Goal: Task Accomplishment & Management: Manage account settings

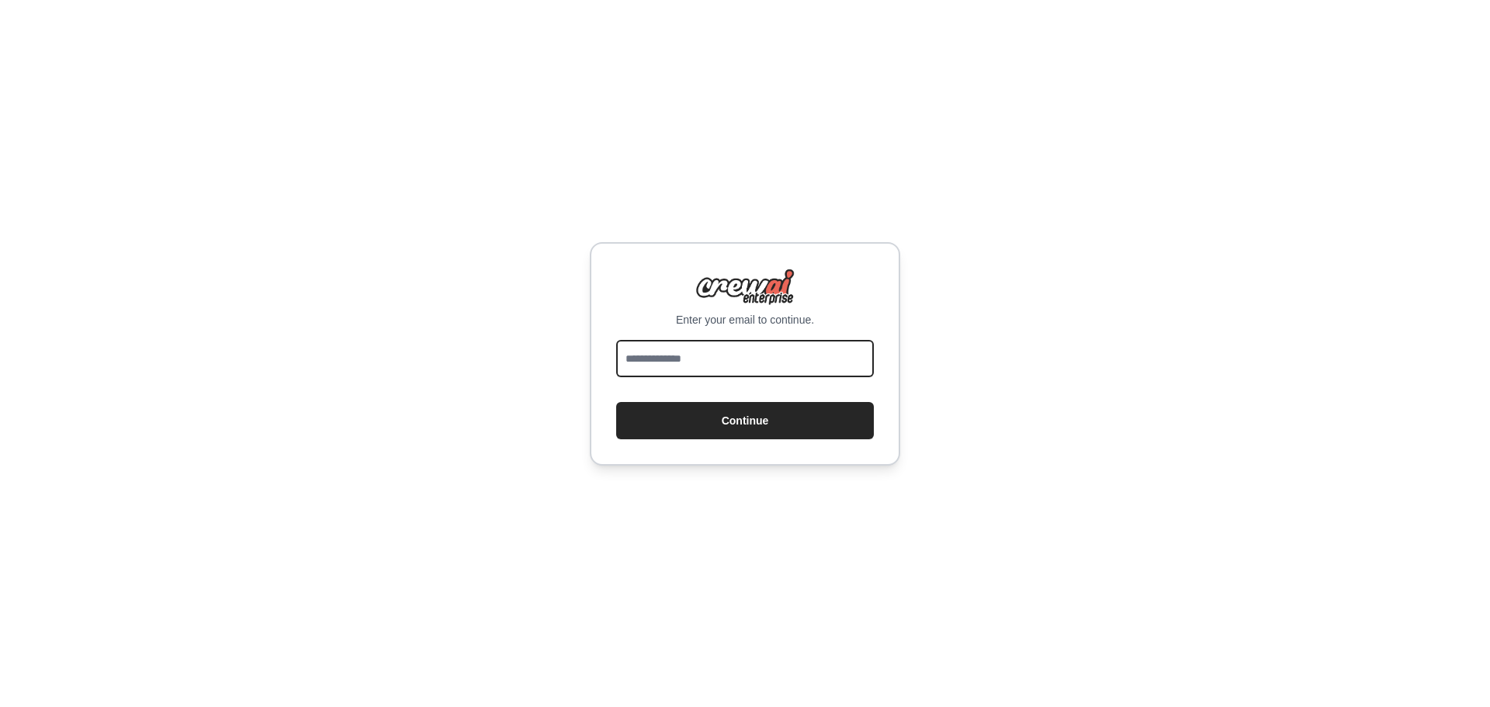
click at [778, 364] on input "email" at bounding box center [745, 358] width 258 height 37
type input "**********"
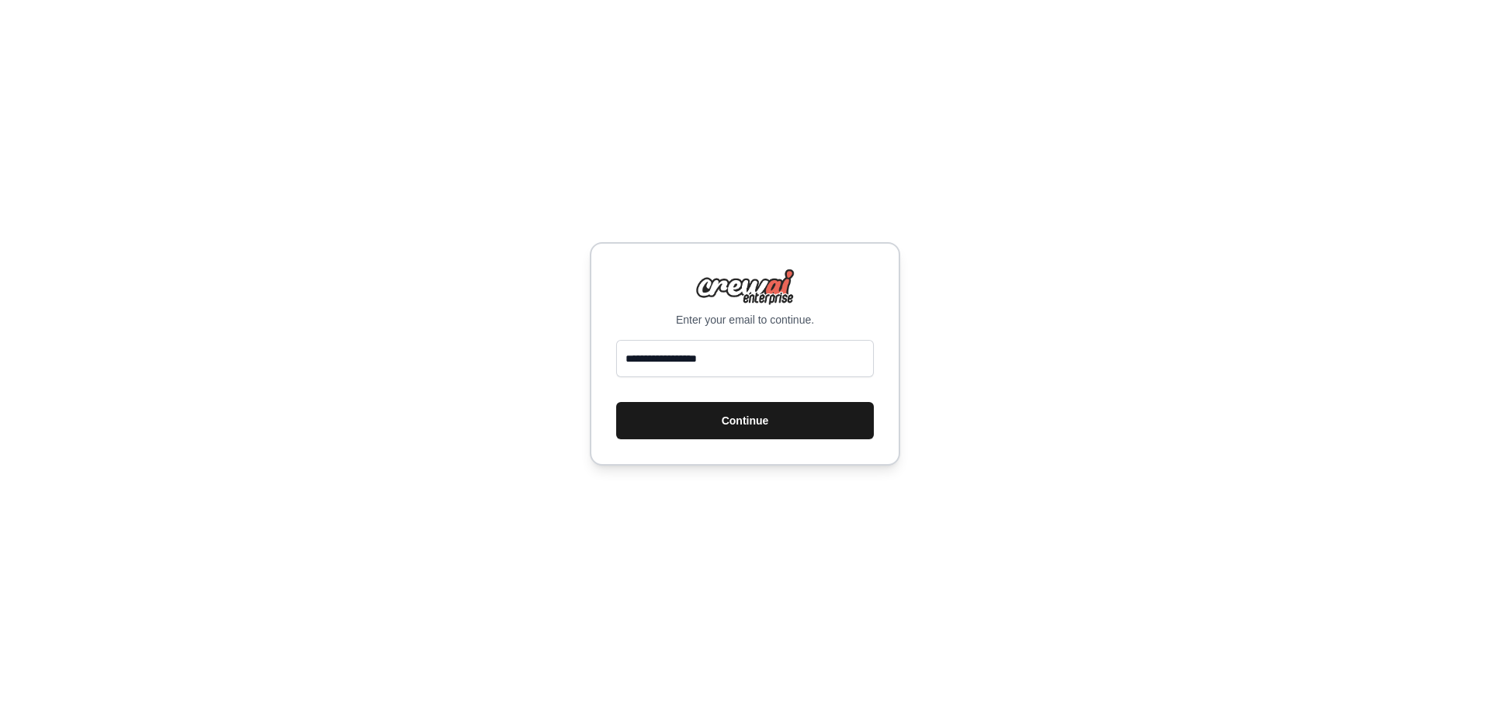
click at [785, 421] on button "Continue" at bounding box center [745, 420] width 258 height 37
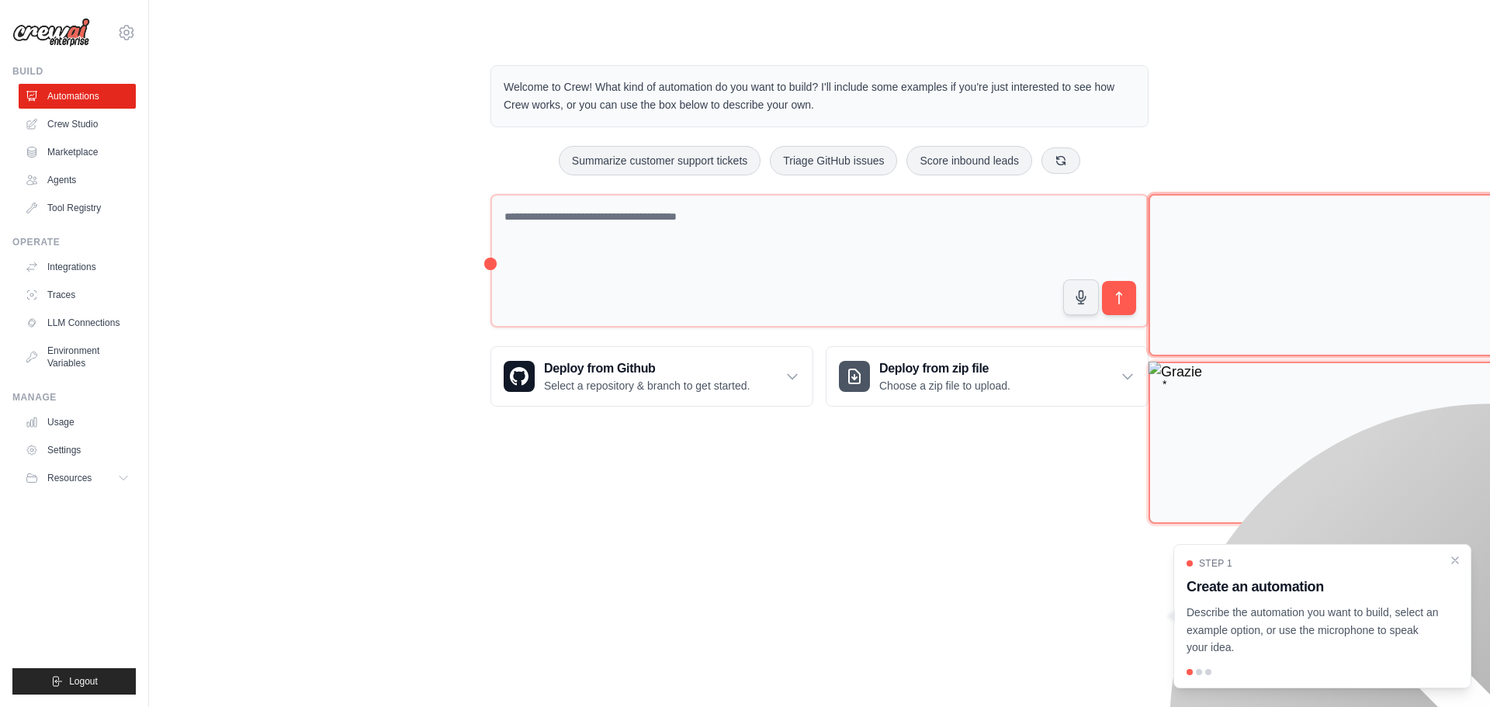
click at [1200, 673] on div at bounding box center [1199, 672] width 6 height 6
click at [75, 124] on link "Crew Studio" at bounding box center [78, 124] width 117 height 25
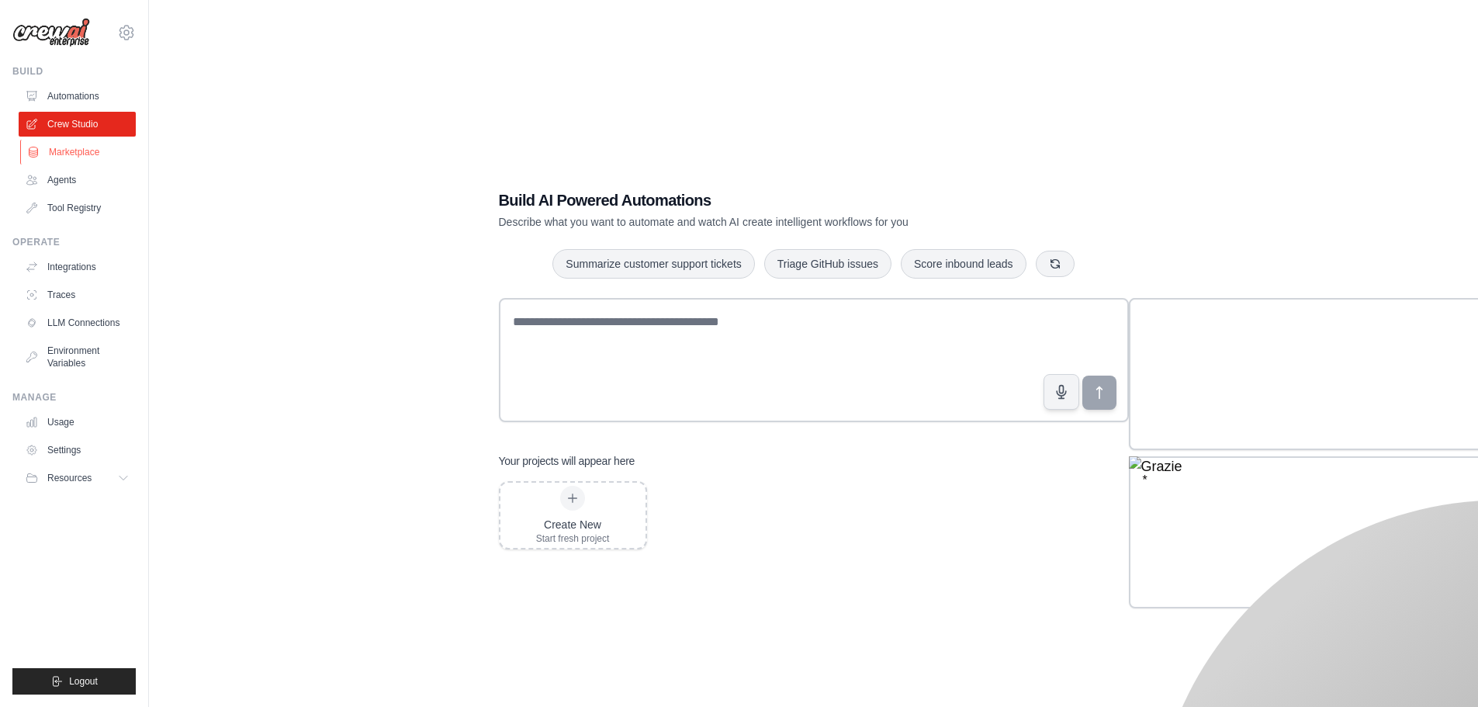
click at [82, 147] on link "Marketplace" at bounding box center [78, 152] width 117 height 25
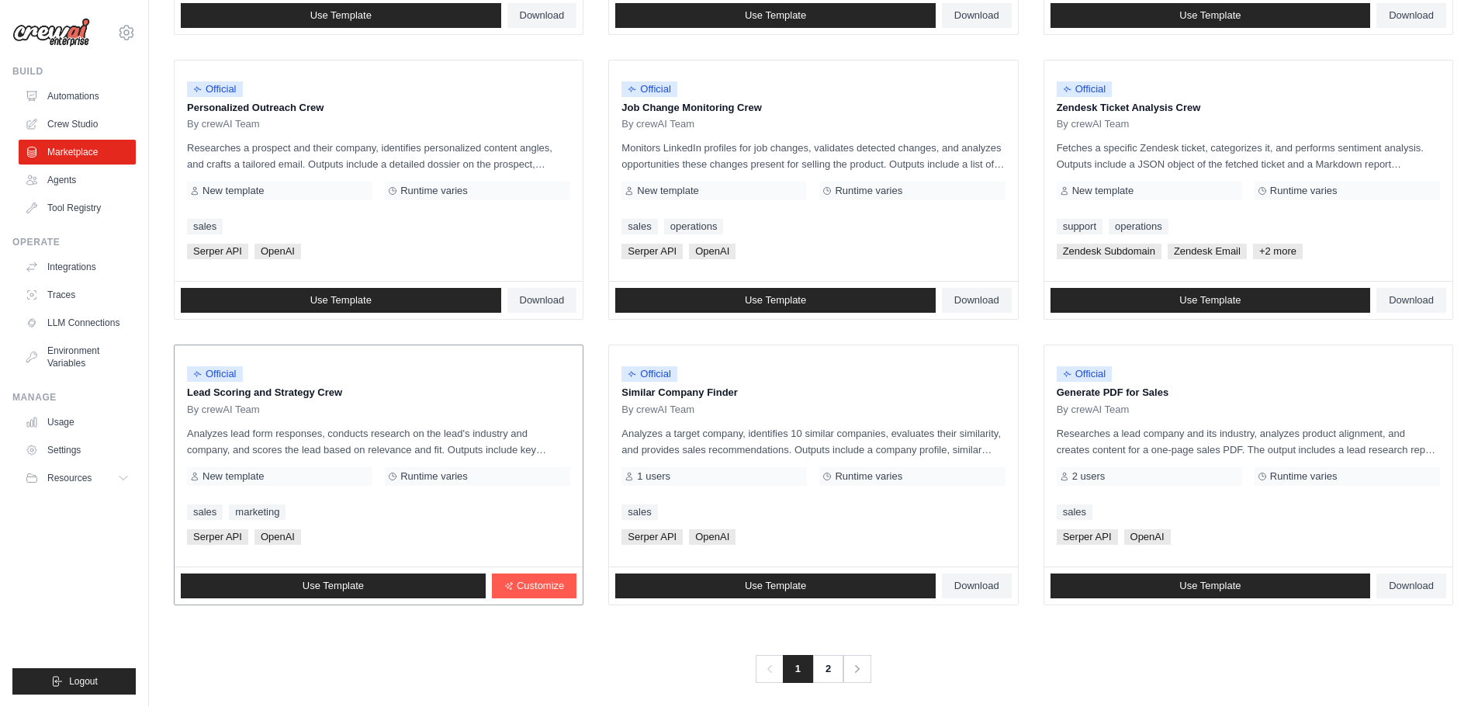
scroll to position [731, 0]
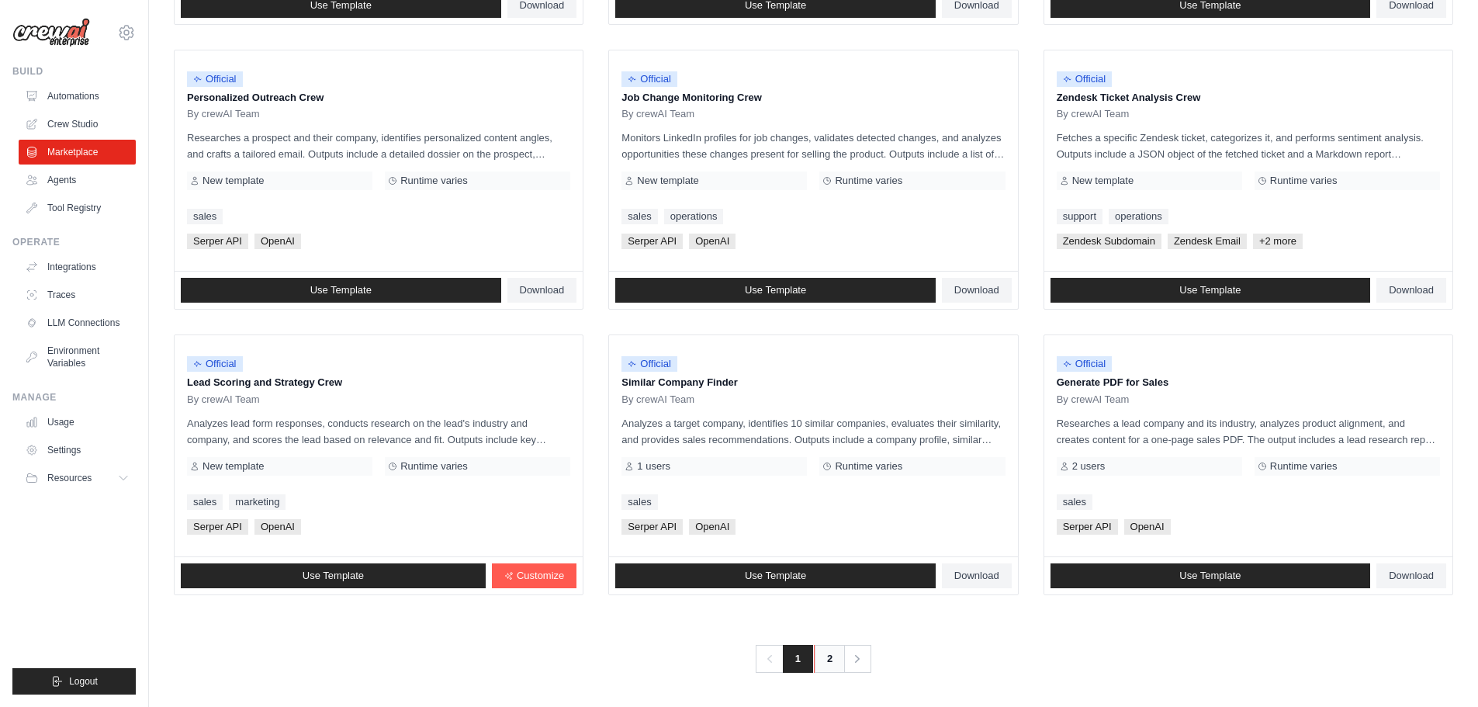
click at [829, 659] on link "2" at bounding box center [829, 659] width 31 height 28
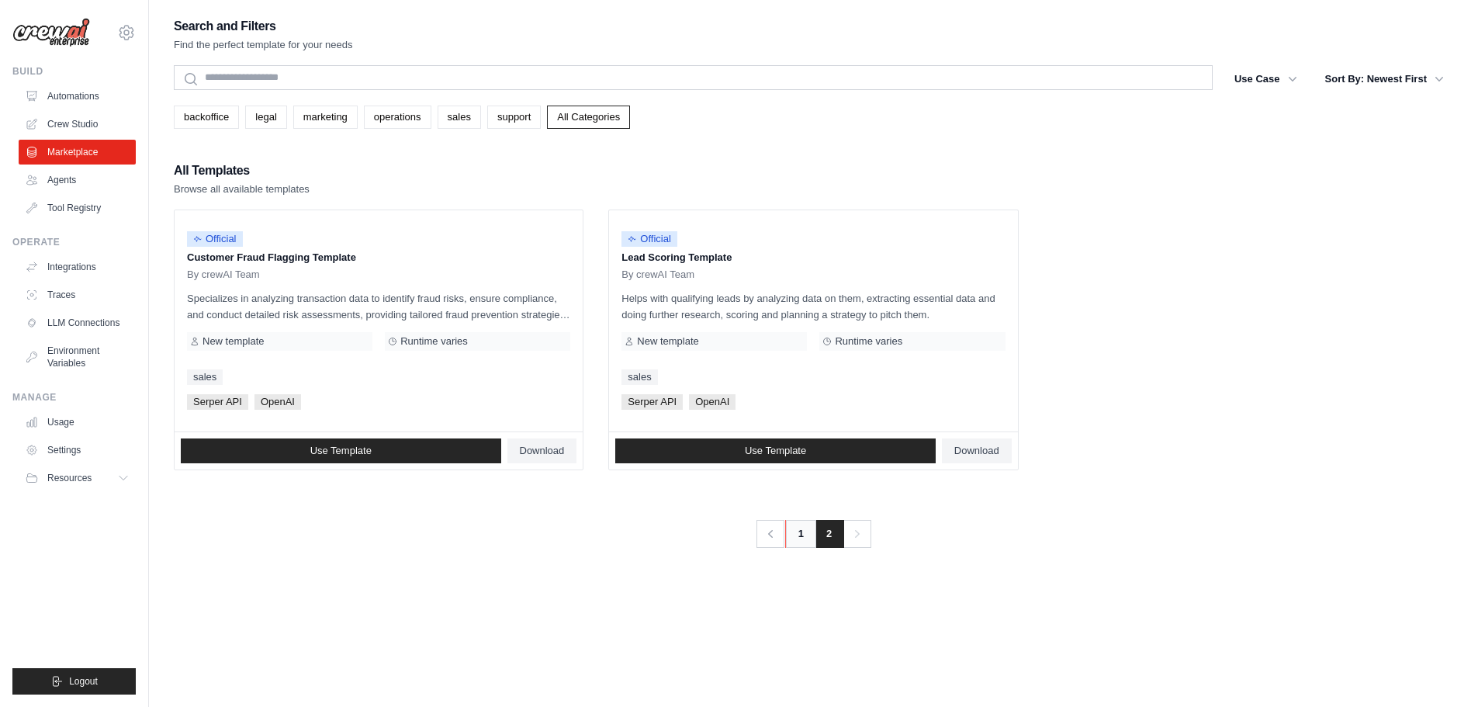
click at [804, 538] on link "1" at bounding box center [800, 534] width 31 height 28
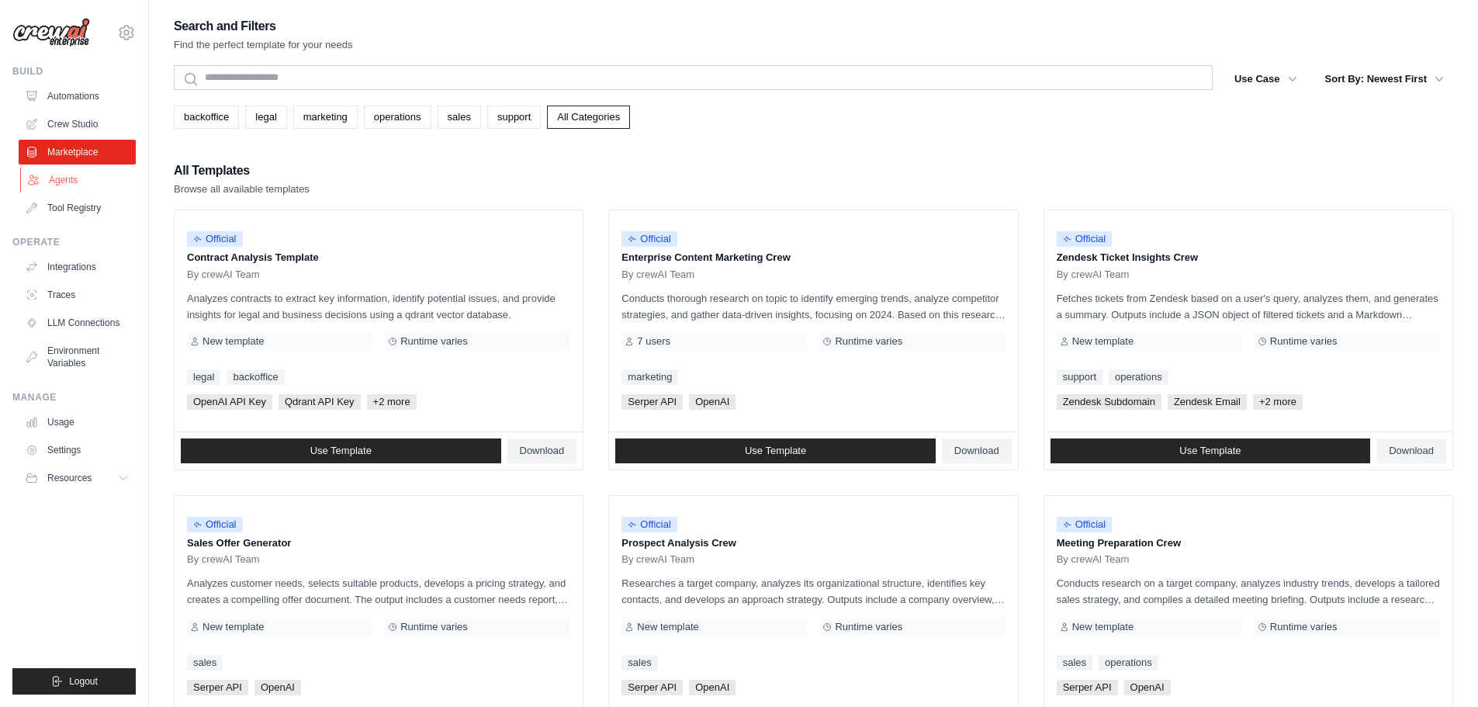
click at [78, 171] on link "Agents" at bounding box center [78, 180] width 117 height 25
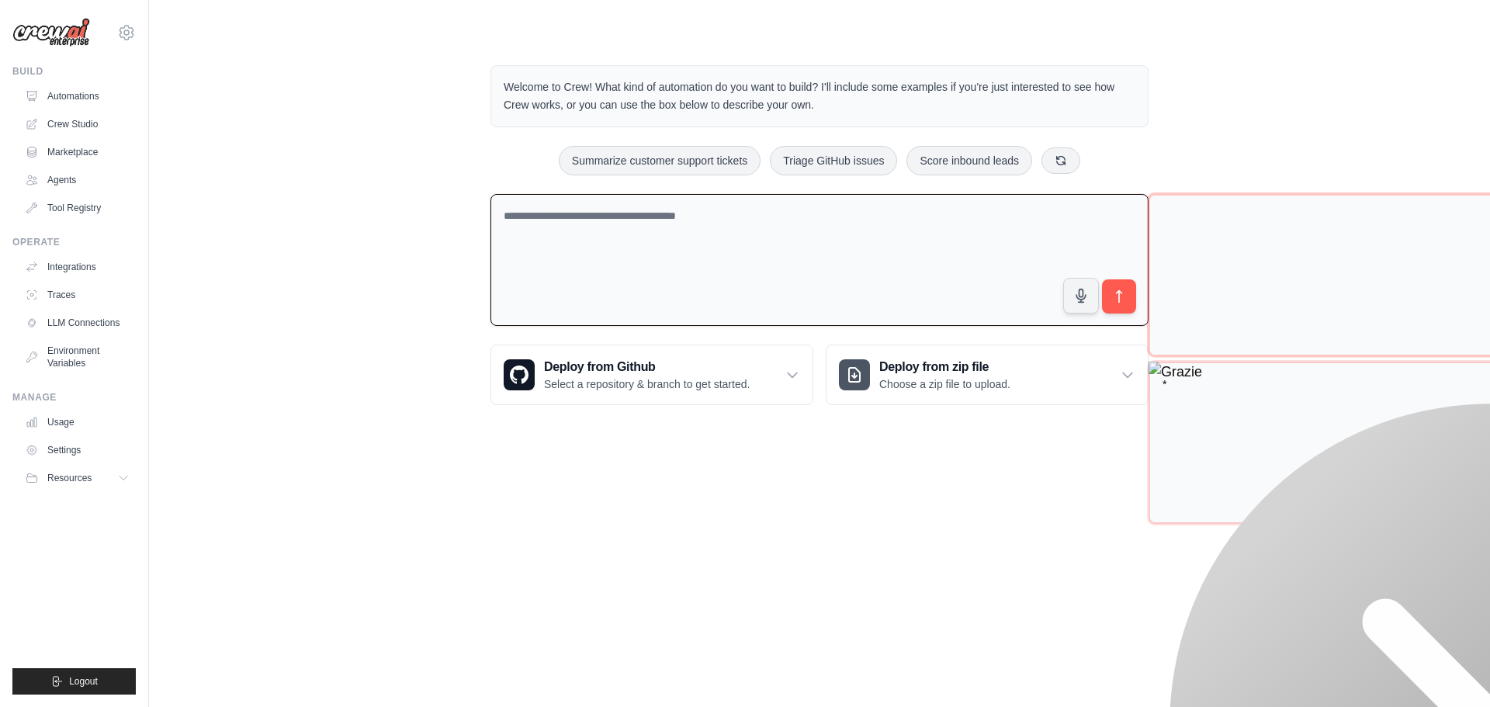
click at [723, 227] on textarea at bounding box center [819, 260] width 658 height 133
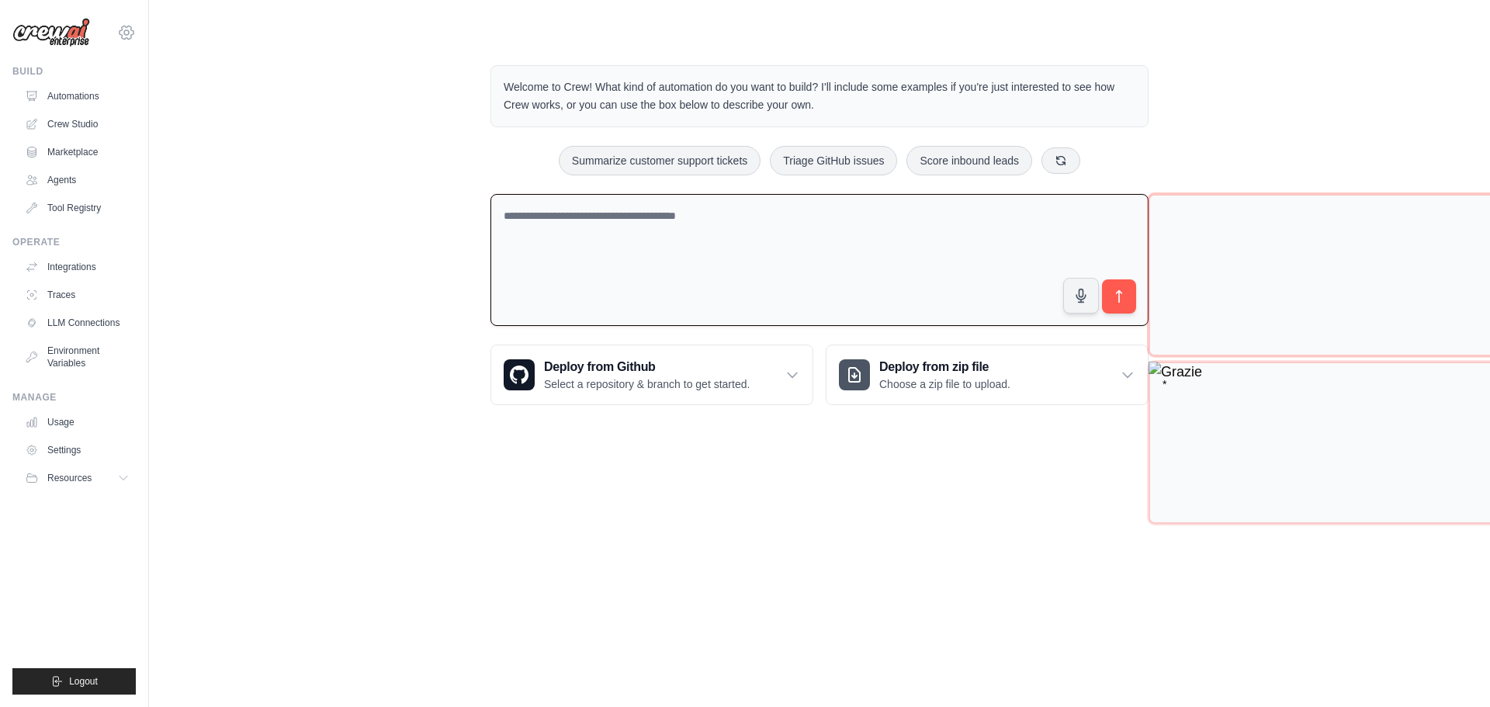
click at [123, 33] on icon at bounding box center [126, 32] width 19 height 19
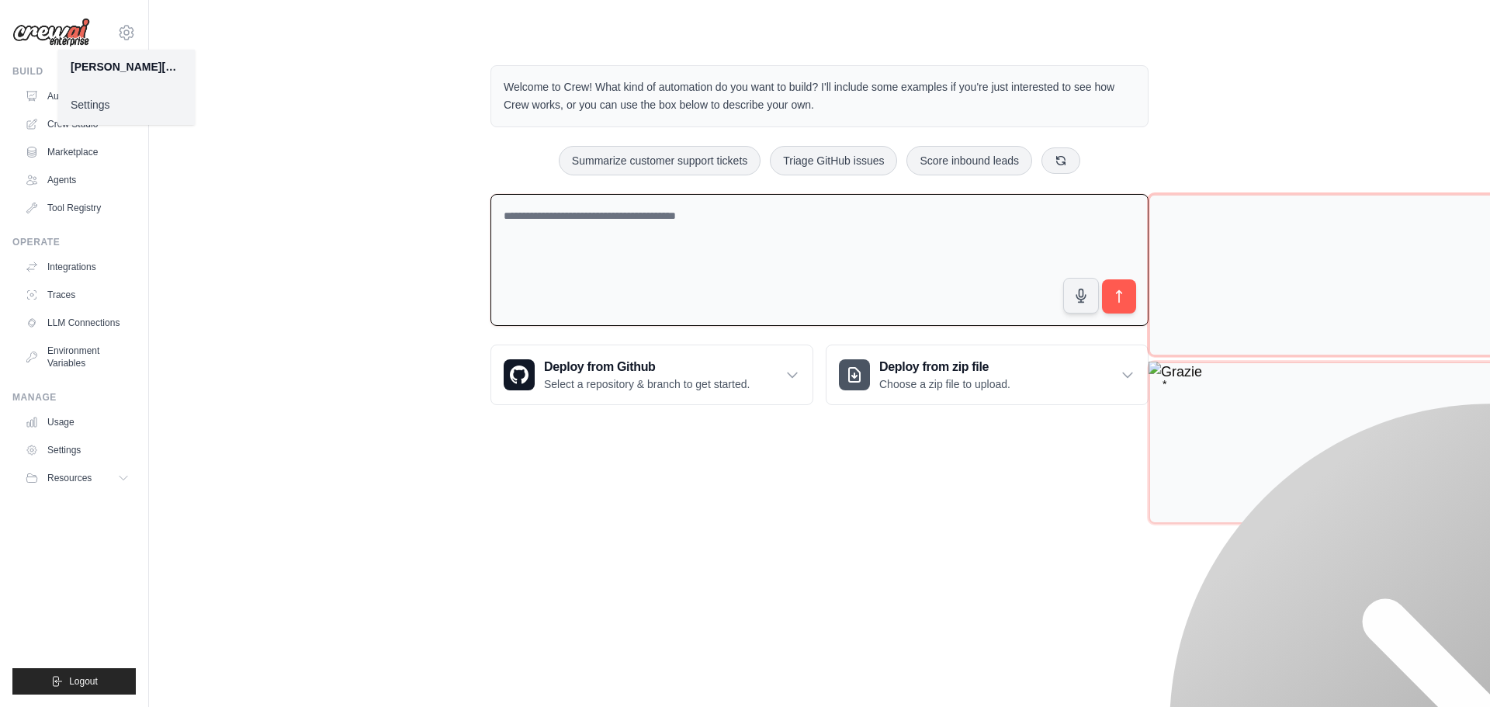
click at [112, 103] on link "Settings" at bounding box center [126, 105] width 137 height 28
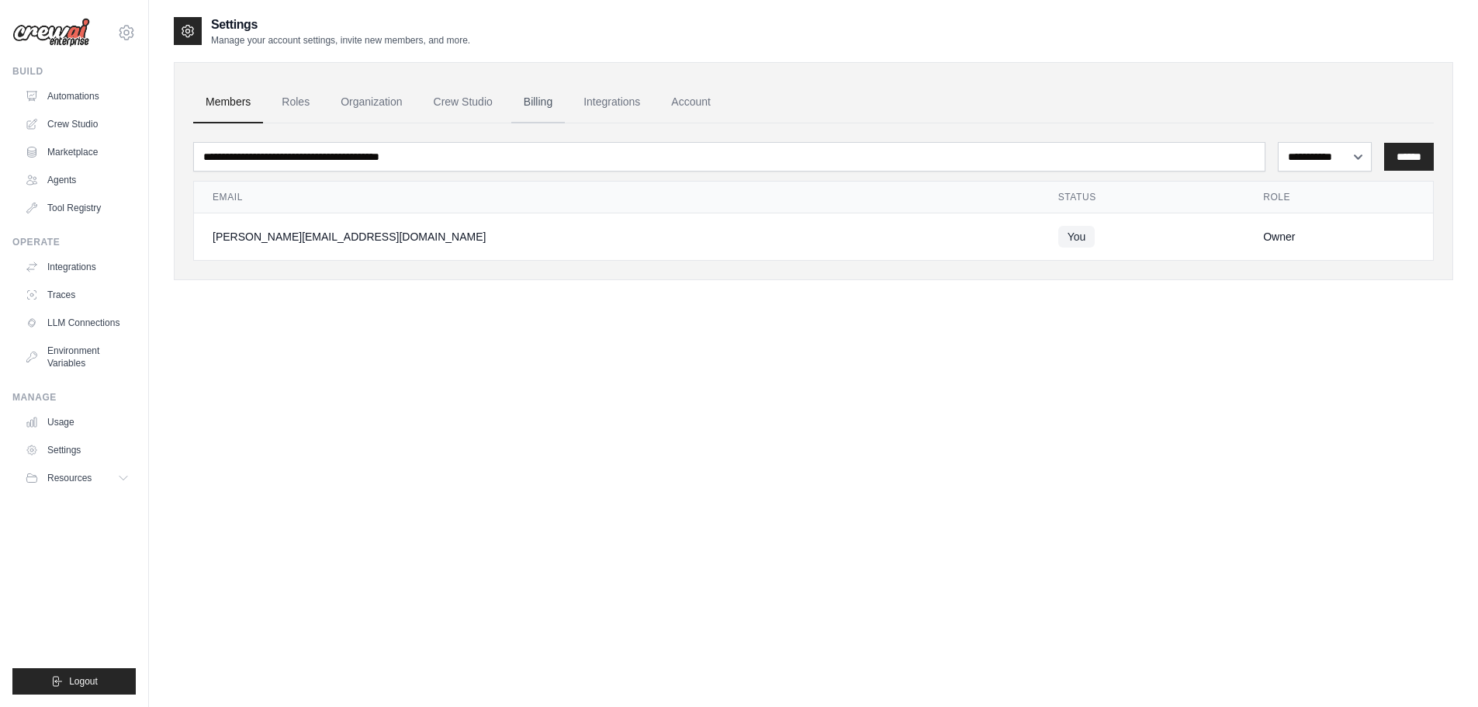
click at [549, 102] on link "Billing" at bounding box center [538, 102] width 54 height 42
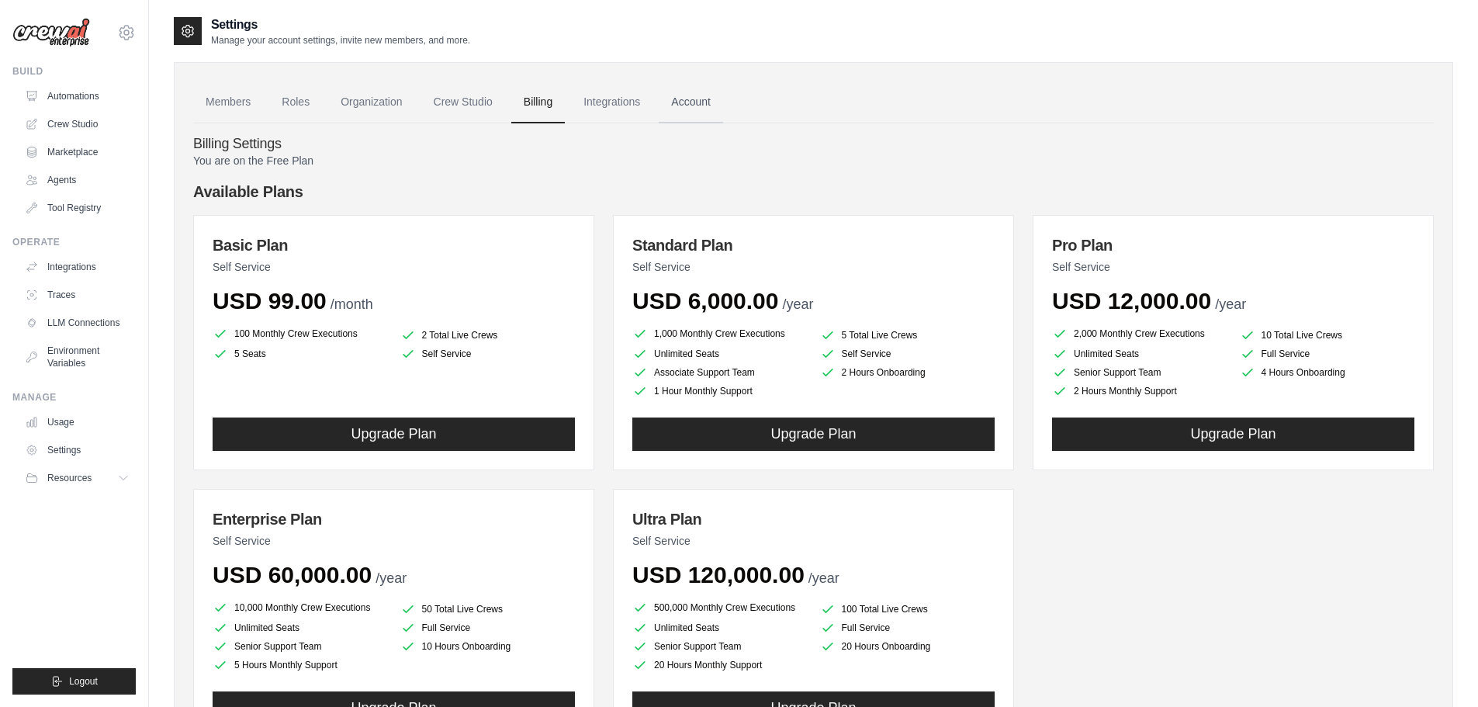
click at [696, 102] on link "Account" at bounding box center [691, 102] width 64 height 42
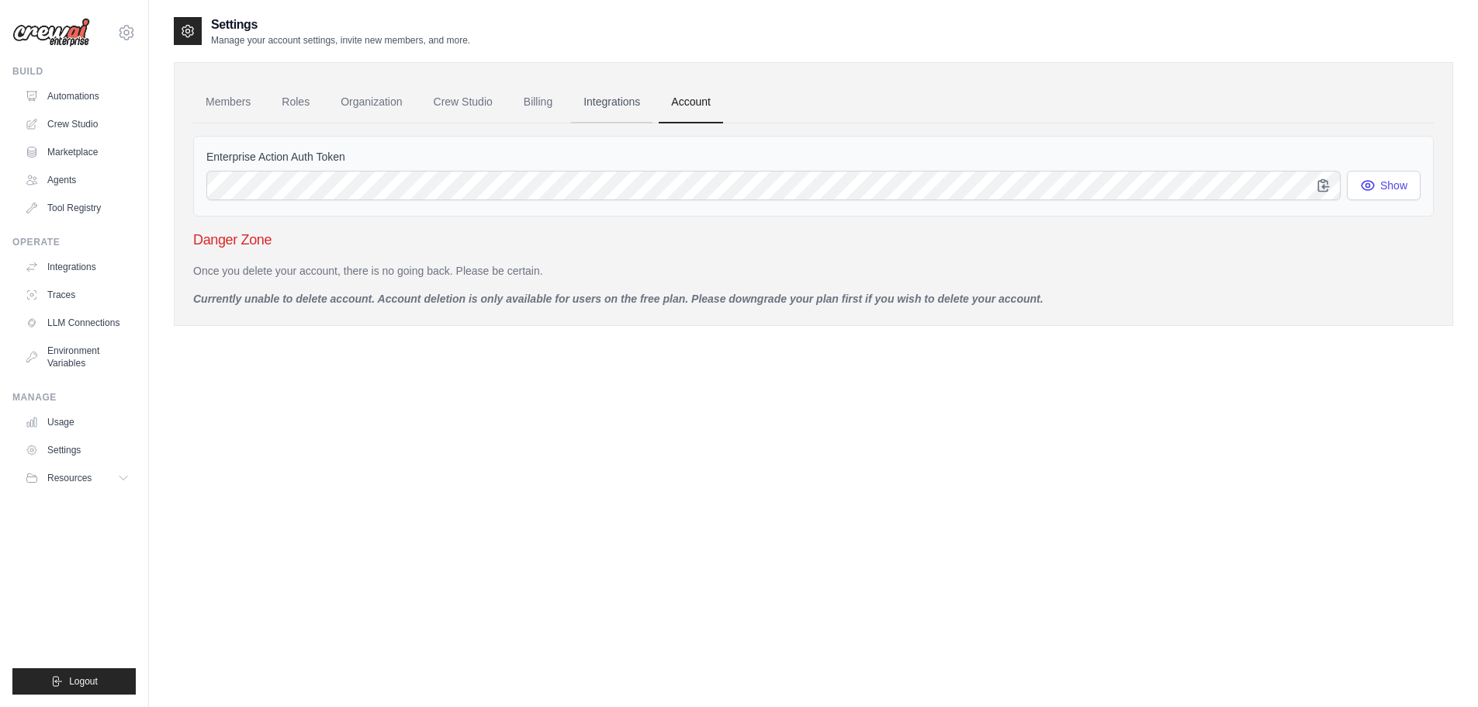
click at [619, 104] on link "Integrations" at bounding box center [611, 102] width 81 height 42
